Goal: Book appointment/travel/reservation

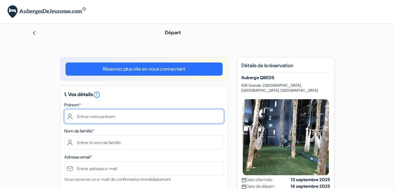
click at [172, 115] on input "text" at bounding box center [144, 116] width 160 height 14
type input "[PERSON_NAME]"
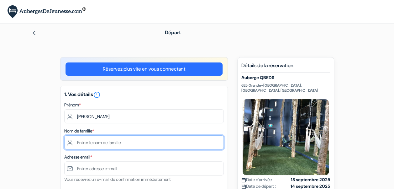
type input "Grimard"
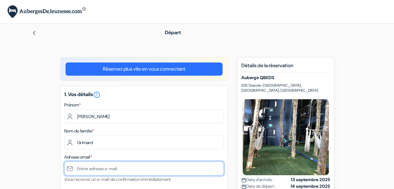
type input "[PERSON_NAME][EMAIL_ADDRESS][DOMAIN_NAME]"
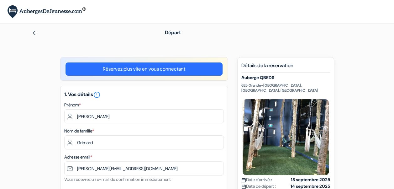
type input "5146675835"
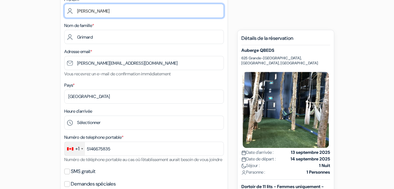
scroll to position [117, 0]
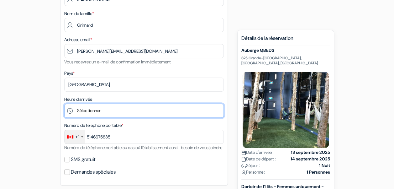
click at [159, 110] on select "Sélectionner 1:00 2:00 3:00 4:00 5:00 6:00 7:00 8:00 9:00 10:00 11:00 12:00 13:…" at bounding box center [144, 110] width 160 height 14
click at [64, 104] on select "Sélectionner 1:00 2:00 3:00 4:00 5:00 6:00 7:00 8:00 9:00 10:00 11:00 12:00 13:…" at bounding box center [144, 110] width 160 height 14
click at [204, 110] on select "Sélectionner 1:00 2:00 3:00 4:00 5:00 6:00 7:00 8:00 9:00 10:00 11:00 12:00 13:…" at bounding box center [144, 110] width 160 height 14
select select "12"
click at [64, 104] on select "Sélectionner 1:00 2:00 3:00 4:00 5:00 6:00 7:00 8:00 9:00 10:00 11:00 12:00 13:…" at bounding box center [144, 110] width 160 height 14
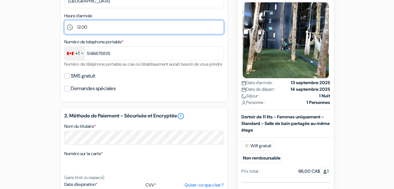
scroll to position [204, 0]
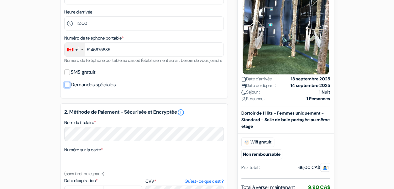
click at [65, 87] on input "Demandes spéciales" at bounding box center [67, 85] width 6 height 6
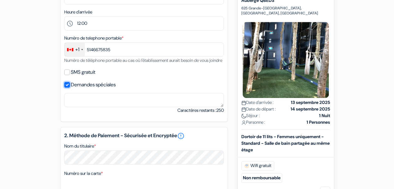
click at [65, 87] on input "Demandes spéciales" at bounding box center [67, 85] width 6 height 6
checkbox input "false"
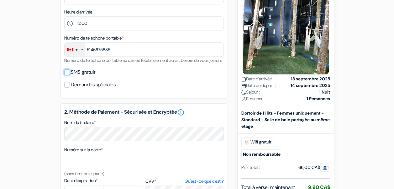
click at [66, 75] on input "SMS gratuit" at bounding box center [67, 72] width 6 height 6
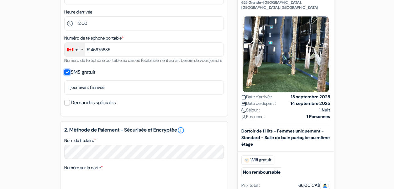
click at [66, 75] on input "SMS gratuit" at bounding box center [67, 72] width 6 height 6
checkbox input "false"
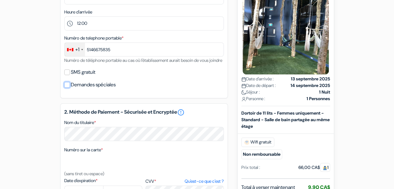
click at [68, 87] on input "Demandes spéciales" at bounding box center [67, 85] width 6 height 6
checkbox input "true"
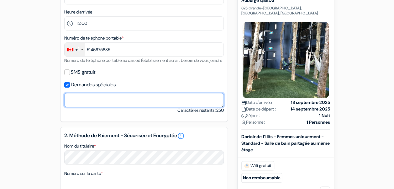
click at [82, 107] on textarea "Nom du titulaire *" at bounding box center [144, 100] width 160 height 14
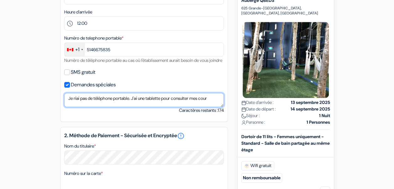
scroll to position [1, 0]
click at [136, 104] on textarea "Je n'ai pas de téléphone portable. J'ai une tablette pour consulter mes courrie…" at bounding box center [144, 100] width 160 height 14
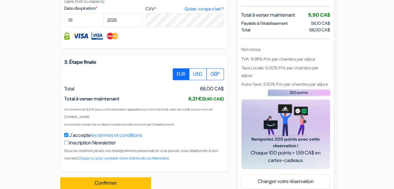
scroll to position [397, 0]
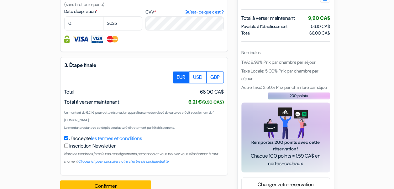
type textarea "Je n'ai pas de téléphone portable. Il s'agit d'un téléphone maison avec une boi…"
click at [119, 30] on select "2025 2026 2027 2028 2029 2030 2031 2032 2033 2034 2035 2036 2037 2038 2039 2040…" at bounding box center [122, 23] width 39 height 14
select select "2026"
click at [103, 25] on select "2025 2026 2027 2028 2029 2030 2031 2032 2033 2034 2035 2036 2037 2038 2039 2040…" at bounding box center [122, 23] width 39 height 14
click at [75, 30] on select "01 02 03 04 05 06 07 08 09 10 11 12" at bounding box center [83, 23] width 39 height 14
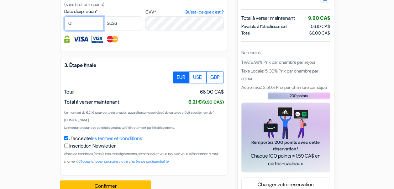
select select "08"
click at [64, 25] on select "01 02 03 04 05 06 07 08 09 10 11 12" at bounding box center [83, 23] width 39 height 14
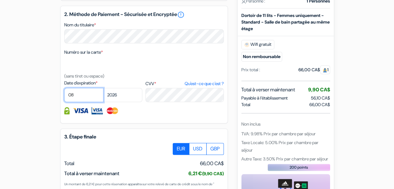
scroll to position [298, 0]
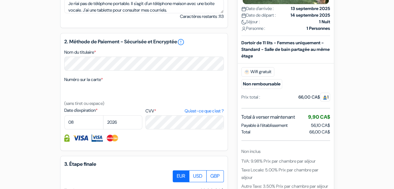
click at [45, 125] on div "add_box Auberge QBEDS [STREET_ADDRESS] Détails de l'établissement X Auberge QBE…" at bounding box center [198, 27] width 358 height 537
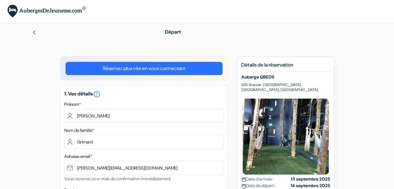
scroll to position [0, 0]
